Goal: Task Accomplishment & Management: Manage account settings

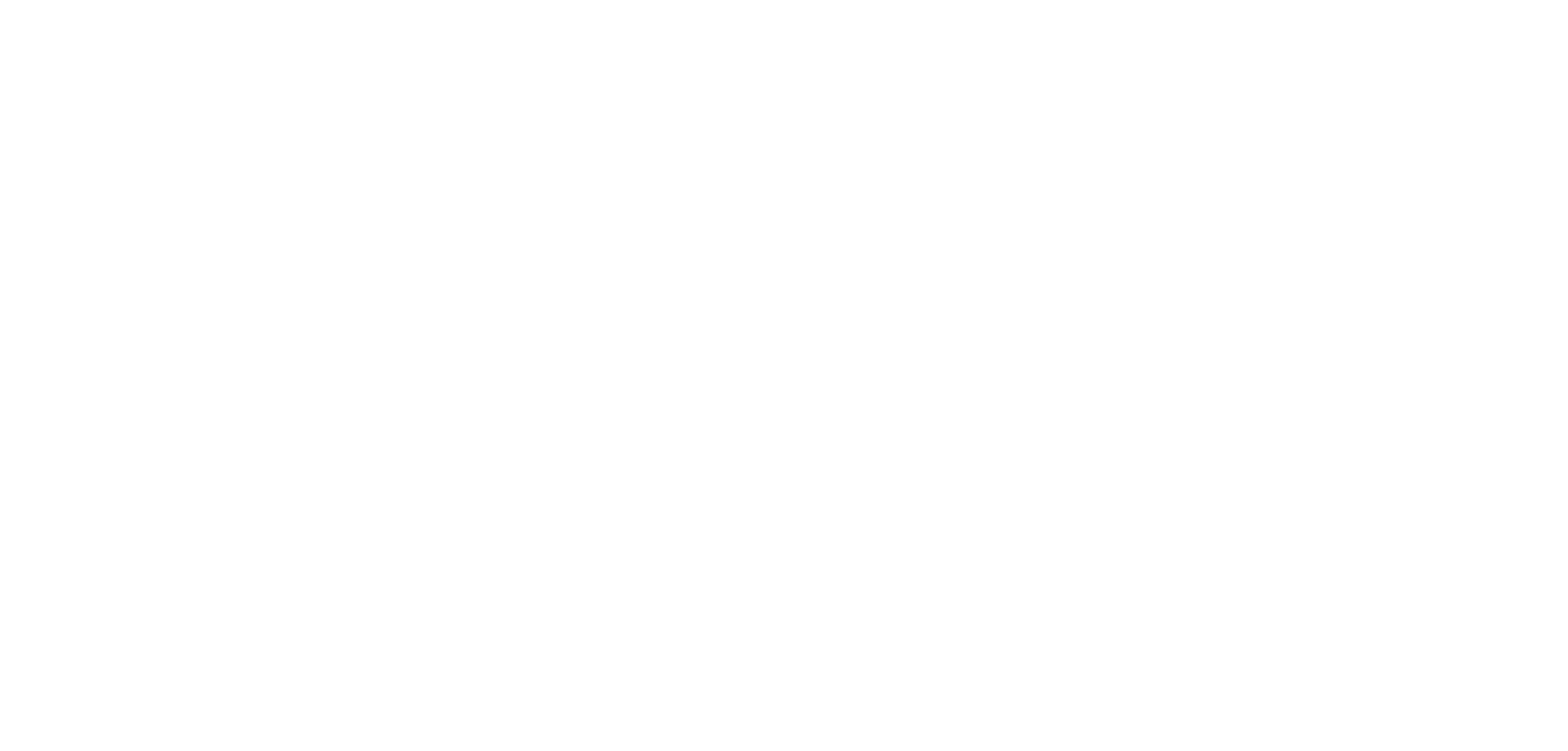
type input "**********"
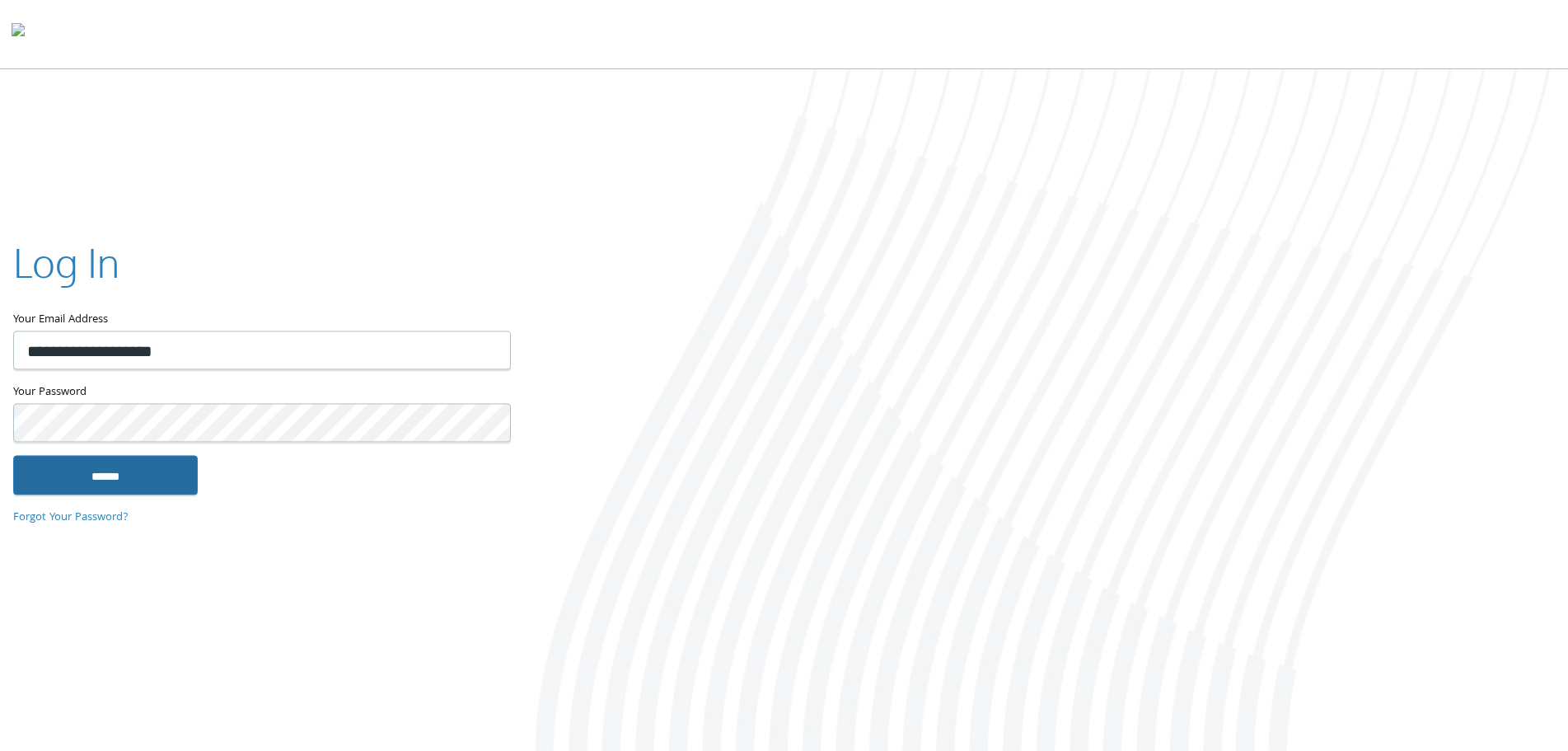
click at [129, 481] on input "******" at bounding box center [105, 474] width 185 height 40
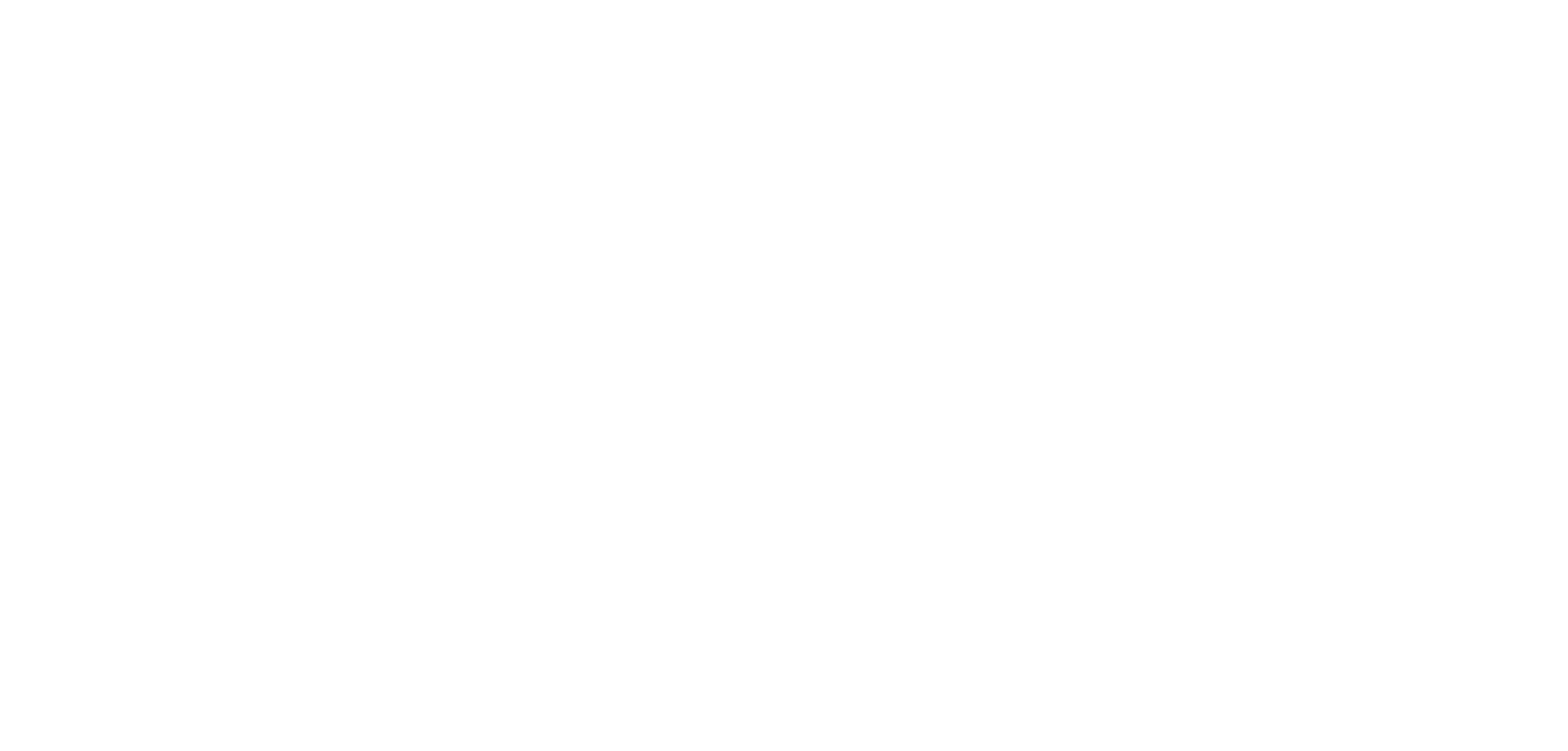
type input "**********"
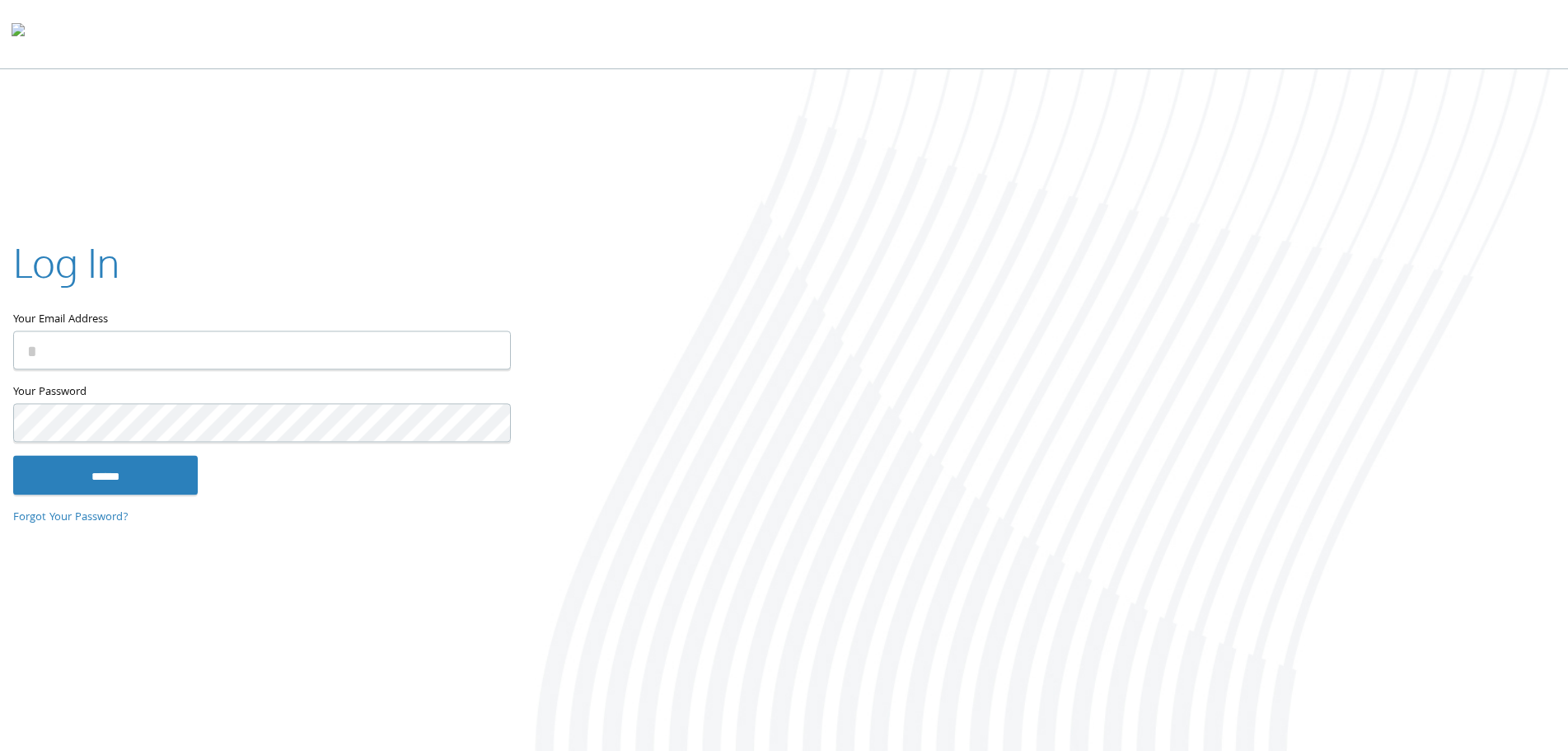
type input "**********"
